Goal: Task Accomplishment & Management: Manage account settings

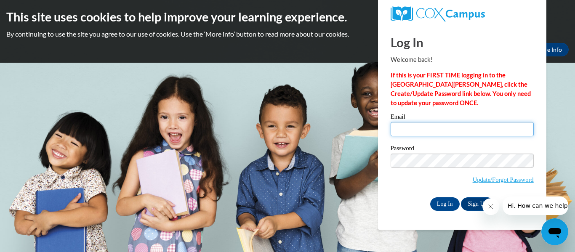
click at [413, 130] on input "Email" at bounding box center [462, 129] width 143 height 14
type input "[EMAIL_ADDRESS][DOMAIN_NAME]"
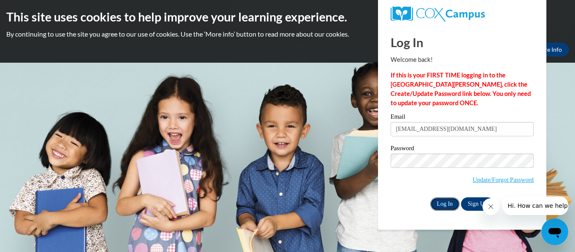
click at [442, 202] on input "Log In" at bounding box center [444, 203] width 29 height 13
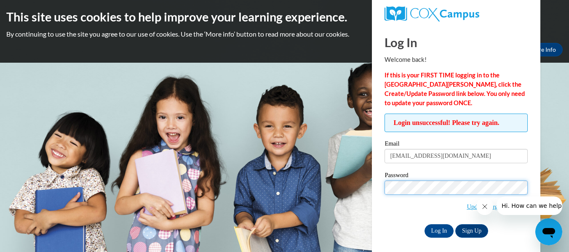
scroll to position [4, 0]
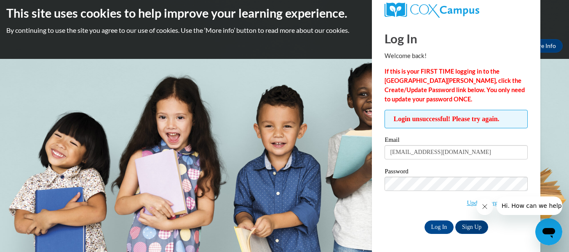
click at [480, 211] on button "Close message from company" at bounding box center [484, 206] width 17 height 17
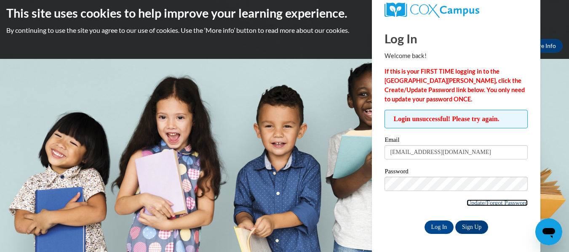
click at [481, 203] on link "Update/Forgot Password" at bounding box center [497, 203] width 61 height 7
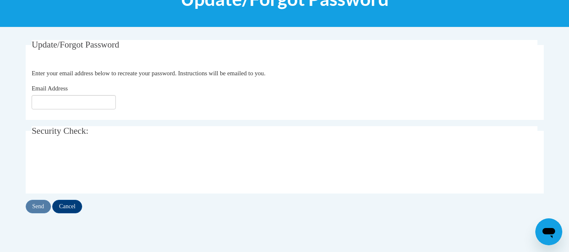
scroll to position [129, 0]
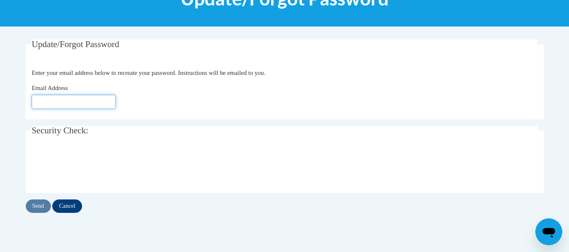
click at [57, 106] on input "Email Address" at bounding box center [74, 102] width 84 height 14
type input "cfrykman@kusd.edu"
click at [40, 208] on input "Send" at bounding box center [38, 206] width 25 height 13
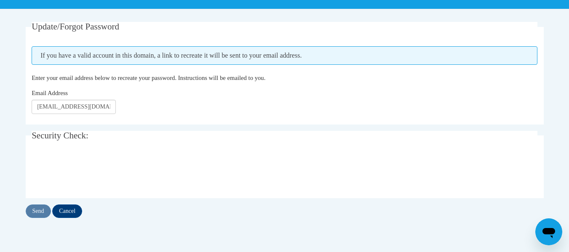
scroll to position [147, 0]
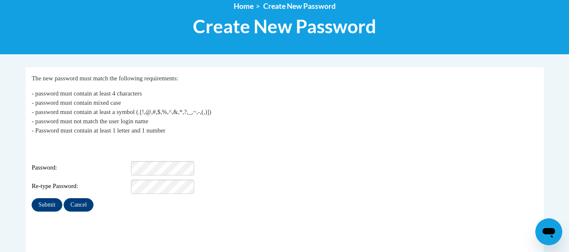
scroll to position [102, 0]
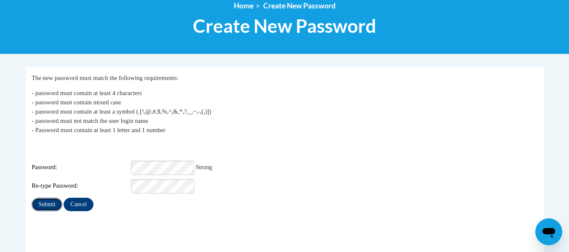
click at [51, 200] on input "Submit" at bounding box center [47, 204] width 30 height 13
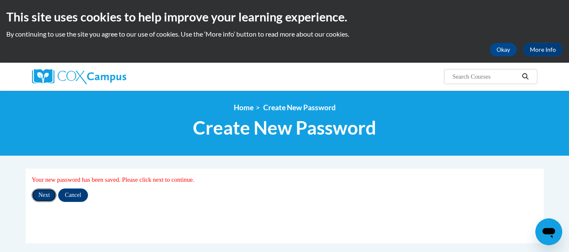
click at [47, 195] on input "Next" at bounding box center [44, 195] width 25 height 13
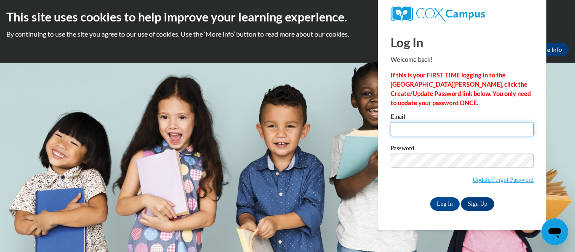
click at [412, 135] on input "Email" at bounding box center [462, 129] width 143 height 14
type input "[EMAIL_ADDRESS][DOMAIN_NAME]"
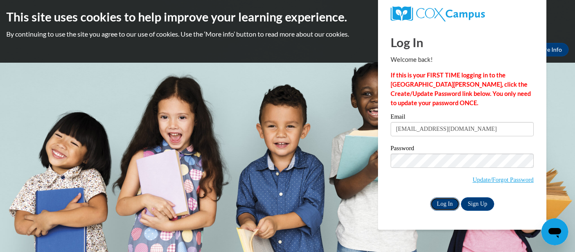
click at [442, 200] on input "Log In" at bounding box center [444, 203] width 29 height 13
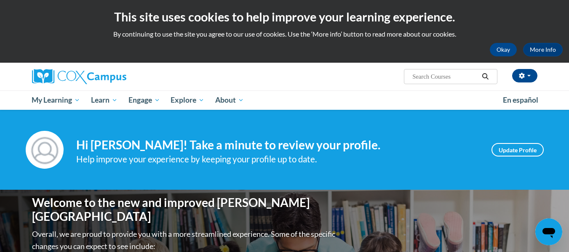
click at [294, 76] on div "Cody Frykman (America/Chicago UTC-05:00) My Profile Inbox My Transcripts Log Ou…" at bounding box center [370, 73] width 345 height 21
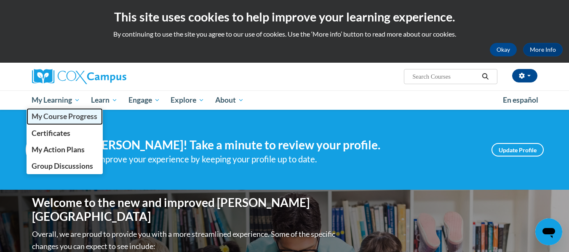
click at [58, 117] on span "My Course Progress" at bounding box center [65, 116] width 66 height 9
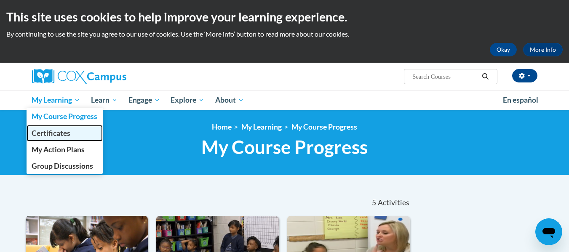
click at [45, 130] on span "Certificates" at bounding box center [51, 133] width 39 height 9
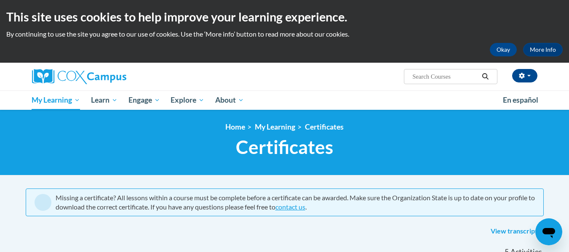
click at [492, 16] on h2 "This site uses cookies to help improve your learning experience." at bounding box center [284, 16] width 556 height 17
click at [503, 44] on button "Okay" at bounding box center [503, 49] width 27 height 13
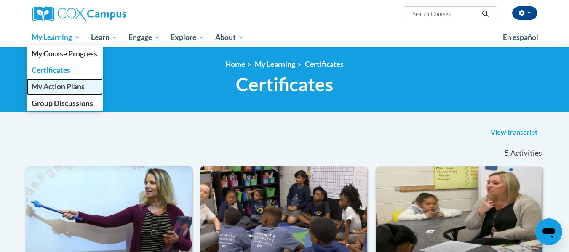
click at [53, 82] on span "My Action Plans" at bounding box center [58, 86] width 53 height 9
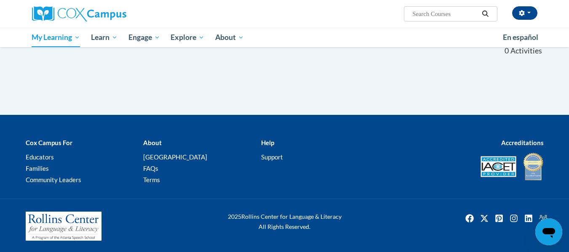
scroll to position [91, 0]
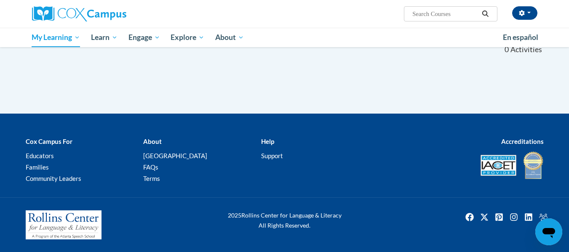
click at [262, 136] on p "Help" at bounding box center [313, 141] width 105 height 10
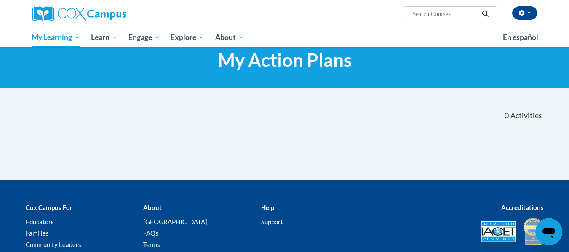
scroll to position [0, 0]
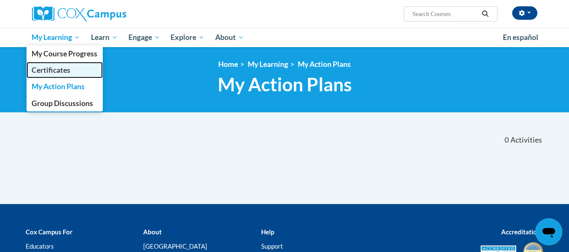
click at [53, 65] on link "Certificates" at bounding box center [65, 70] width 77 height 16
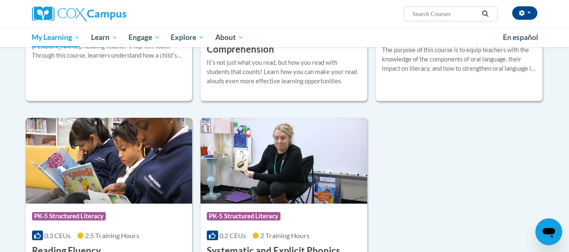
scroll to position [313, 0]
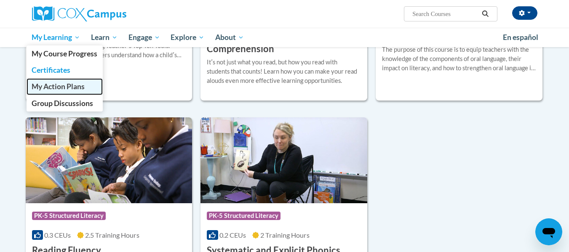
click at [59, 86] on span "My Action Plans" at bounding box center [58, 86] width 53 height 9
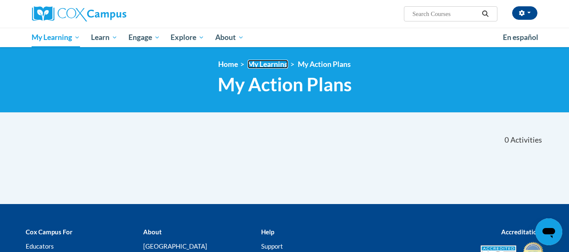
click at [272, 65] on link "My Learning" at bounding box center [268, 64] width 40 height 9
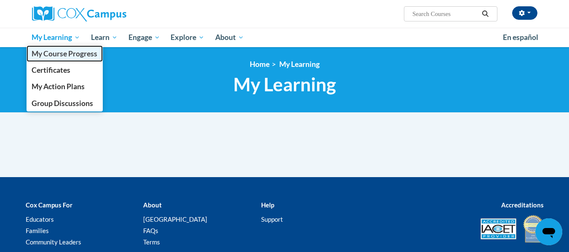
click at [70, 53] on span "My Course Progress" at bounding box center [65, 53] width 66 height 9
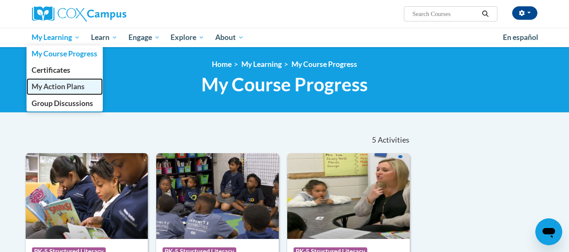
click at [57, 88] on span "My Action Plans" at bounding box center [58, 86] width 53 height 9
